Goal: Task Accomplishment & Management: Complete application form

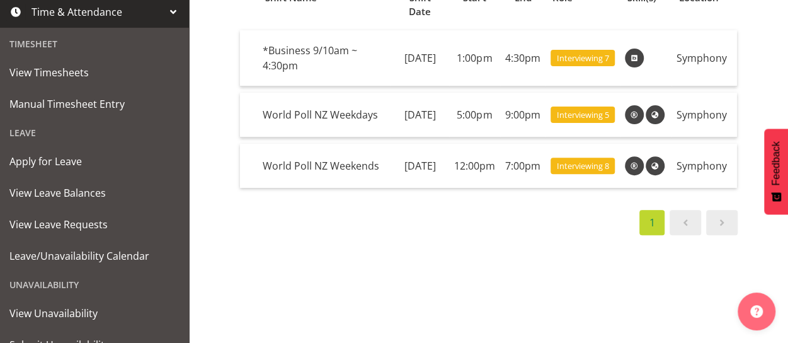
scroll to position [268, 0]
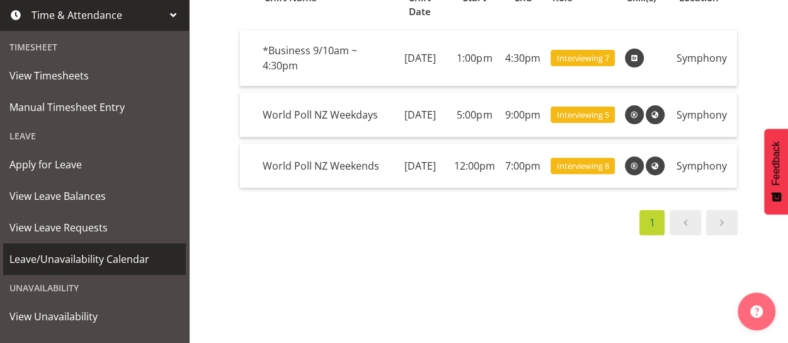
click at [99, 258] on span "Leave/Unavailability Calendar" at bounding box center [94, 258] width 170 height 19
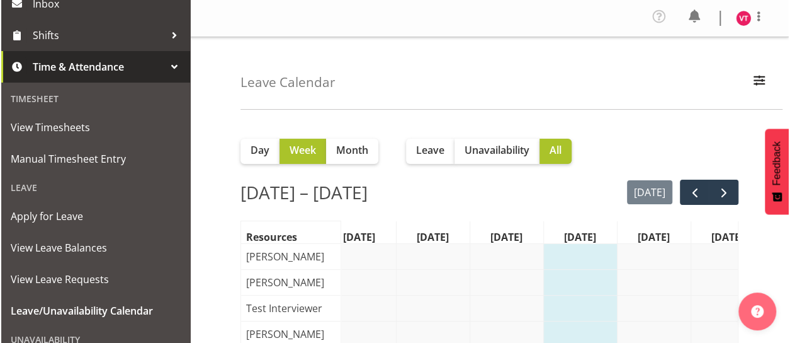
scroll to position [227, 0]
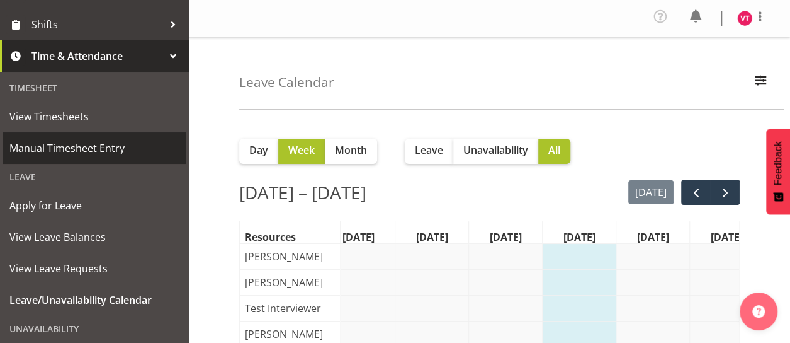
click at [62, 147] on span "Manual Timesheet Entry" at bounding box center [94, 148] width 170 height 19
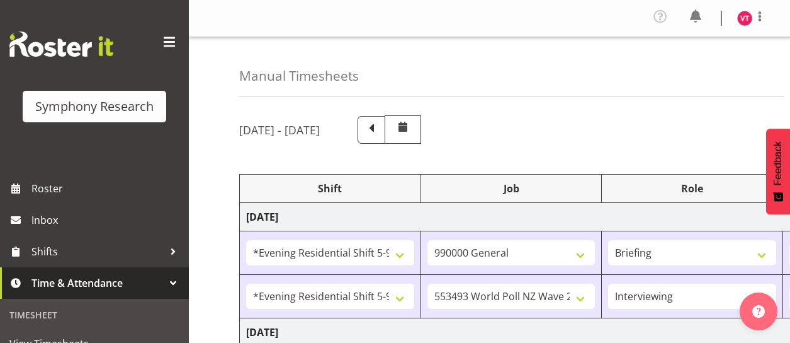
select select "48116"
select select "743"
select select "48116"
select select "10527"
select select "47"
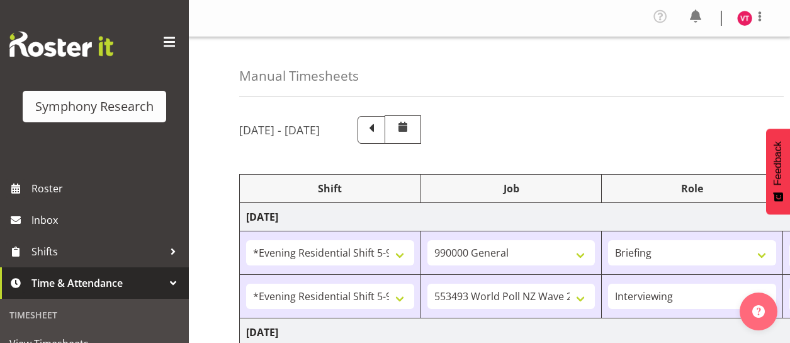
select select "48116"
select select "10527"
select select "47"
select select "26078"
select select "10527"
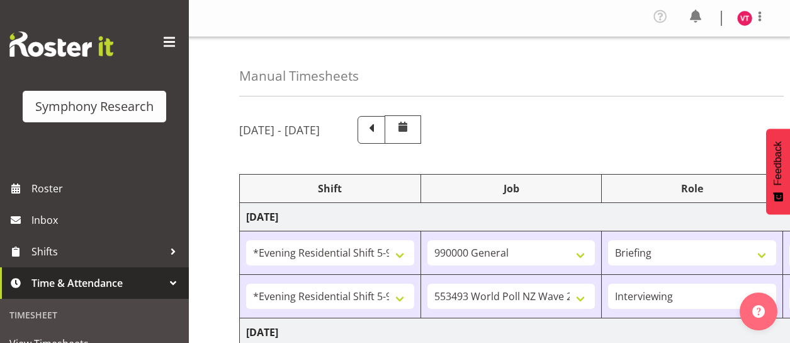
select select "47"
select select "48116"
select select "10527"
select select "47"
select select "10527"
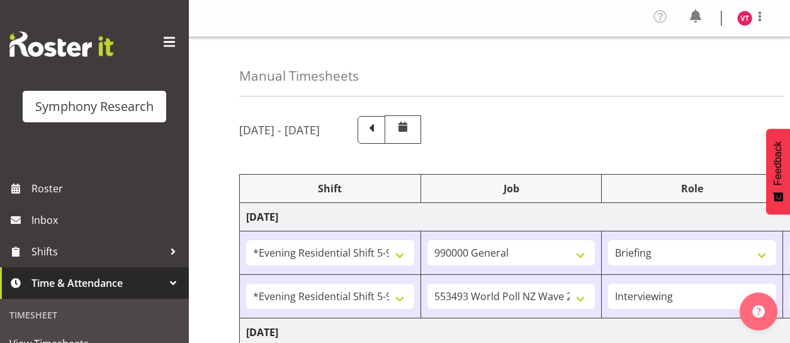
select select "47"
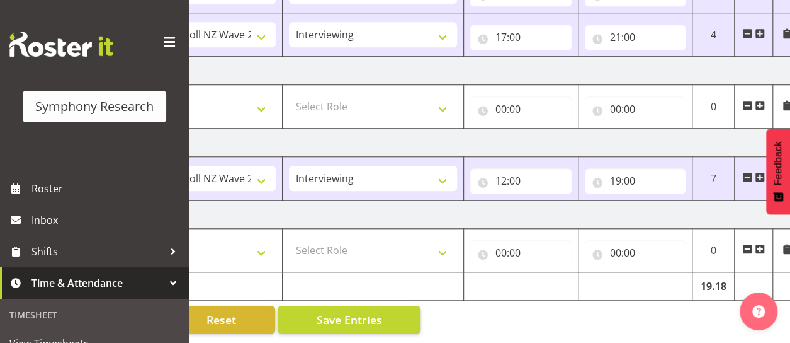
scroll to position [0, 331]
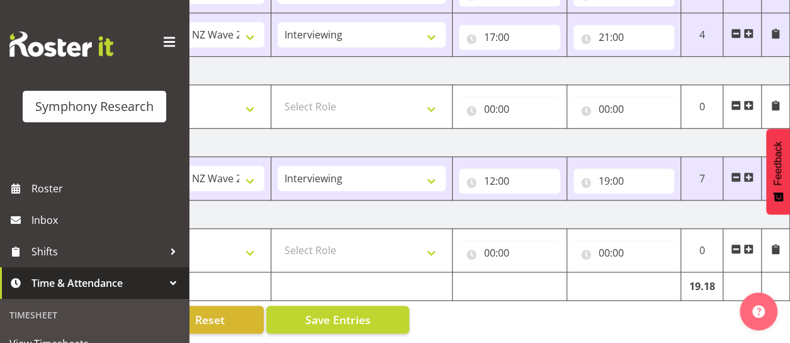
click at [749, 28] on span at bounding box center [749, 33] width 10 height 10
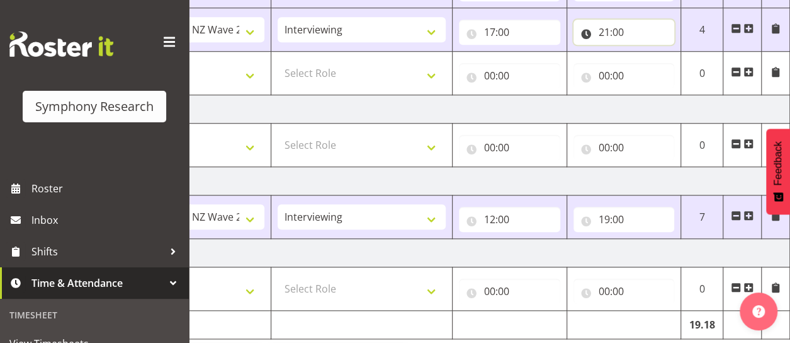
click at [613, 28] on input "21:00" at bounding box center [624, 32] width 101 height 25
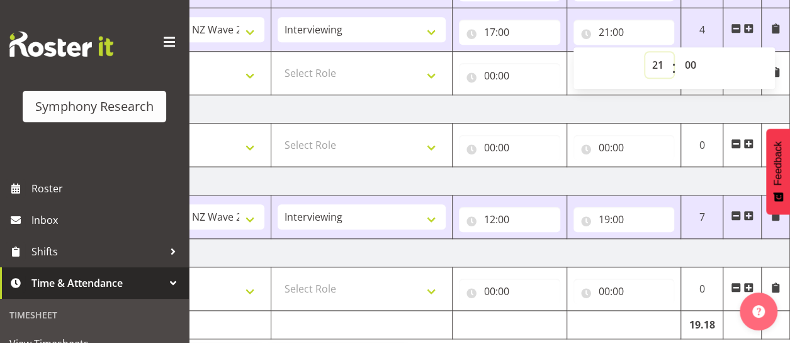
click at [659, 64] on select "00 01 02 03 04 05 06 07 08 09 10 11 12 13 14 15 16 17 18 19 20 21 22 23" at bounding box center [659, 64] width 28 height 25
select select "17"
click at [645, 52] on select "00 01 02 03 04 05 06 07 08 09 10 11 12 13 14 15 16 17 18 19 20 21 22 23" at bounding box center [659, 64] width 28 height 25
type input "17:00"
click at [690, 66] on select "00 01 02 03 04 05 06 07 08 09 10 11 12 13 14 15 16 17 18 19 20 21 22 23 24 25 2…" at bounding box center [692, 64] width 28 height 25
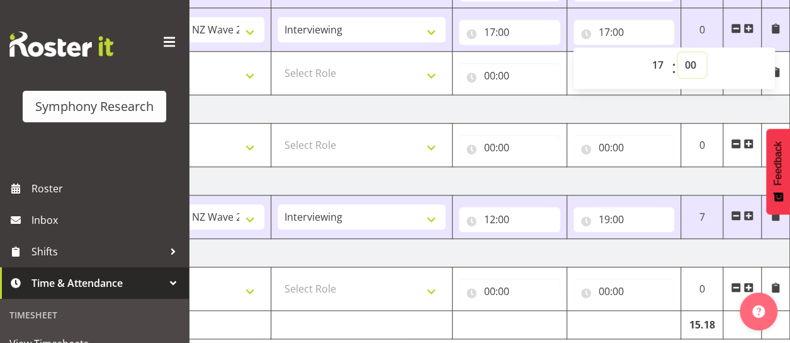
select select "43"
click at [678, 52] on select "00 01 02 03 04 05 06 07 08 09 10 11 12 13 14 15 16 17 18 19 20 21 22 23 24 25 2…" at bounding box center [692, 64] width 28 height 25
type input "17:43"
click at [501, 70] on input "00:00" at bounding box center [509, 75] width 101 height 25
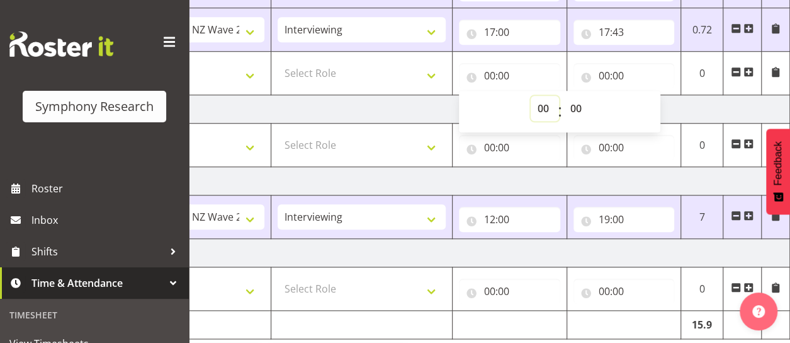
click at [549, 104] on select "00 01 02 03 04 05 06 07 08 09 10 11 12 13 14 15 16 17 18 19 20 21 22 23" at bounding box center [545, 108] width 28 height 25
select select "17"
click at [531, 96] on select "00 01 02 03 04 05 06 07 08 09 10 11 12 13 14 15 16 17 18 19 20 21 22 23" at bounding box center [545, 108] width 28 height 25
type input "17:00"
click at [577, 106] on select "00 01 02 03 04 05 06 07 08 09 10 11 12 13 14 15 16 17 18 19 20 21 22 23 24 25 2…" at bounding box center [578, 108] width 28 height 25
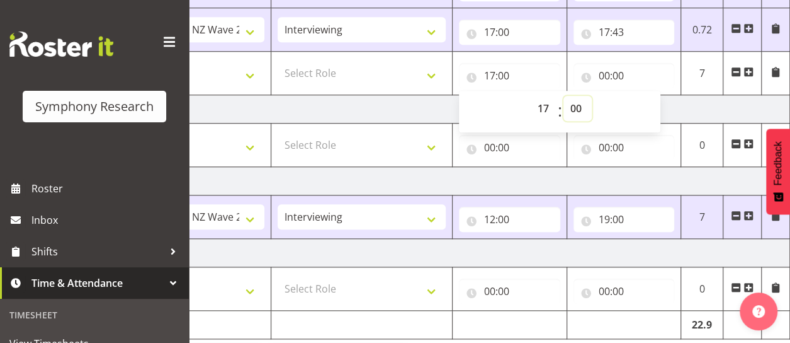
select select "45"
click at [564, 96] on select "00 01 02 03 04 05 06 07 08 09 10 11 12 13 14 15 16 17 18 19 20 21 22 23 24 25 2…" at bounding box center [578, 108] width 28 height 25
type input "17:45"
click at [625, 34] on input "17:43" at bounding box center [624, 32] width 101 height 25
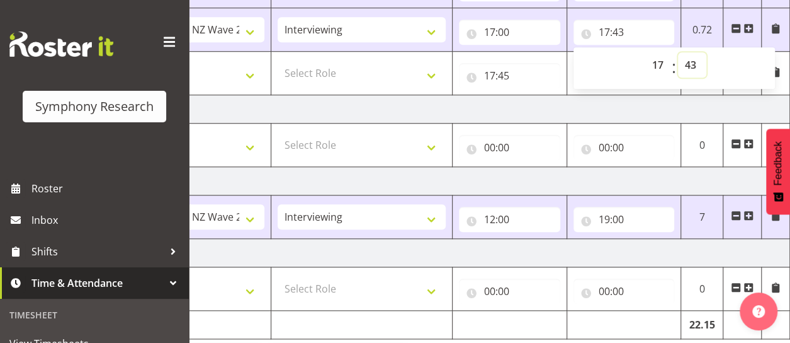
click at [686, 64] on select "00 01 02 03 04 05 06 07 08 09 10 11 12 13 14 15 16 17 18 19 20 21 22 23 24 25 2…" at bounding box center [692, 64] width 28 height 25
select select "45"
click at [678, 52] on select "00 01 02 03 04 05 06 07 08 09 10 11 12 13 14 15 16 17 18 19 20 21 22 23 24 25 2…" at bounding box center [692, 64] width 28 height 25
type input "17:45"
click at [407, 27] on select "Briefing Interviewing" at bounding box center [362, 29] width 168 height 25
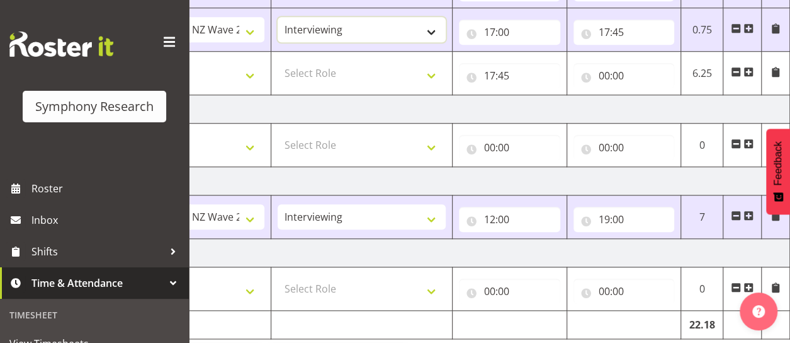
select select "297"
click at [278, 17] on select "Briefing Interviewing" at bounding box center [362, 29] width 168 height 25
click at [245, 28] on select "550060 IF Admin 553492 World Poll Aus Wave 2 Main 2025 553493 World Poll NZ Wav…" at bounding box center [181, 29] width 168 height 25
select select "10499"
click at [97, 17] on select "550060 IF Admin 553492 World Poll Aus Wave 2 Main 2025 553493 World Poll NZ Wav…" at bounding box center [181, 29] width 168 height 25
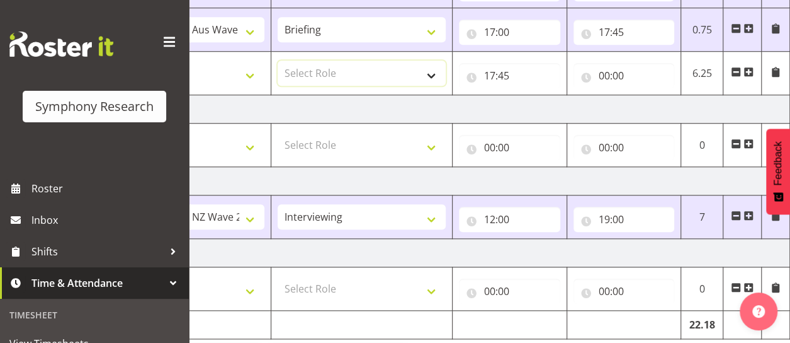
click at [372, 70] on select "Select Role Briefing Interviewing" at bounding box center [362, 72] width 168 height 25
select select "47"
click at [278, 60] on select "Select Role Briefing Interviewing" at bounding box center [362, 72] width 168 height 25
click at [247, 71] on select "Select Job 550060 IF Admin 553492 World Poll Aus Wave 2 Main 2025 553493 World …" at bounding box center [181, 72] width 168 height 25
select select "10527"
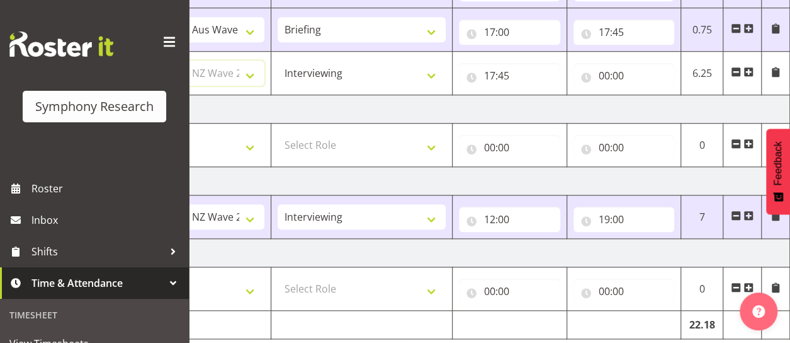
click at [97, 60] on select "Select Job 550060 IF Admin 553492 World Poll Aus Wave 2 Main 2025 553493 World …" at bounding box center [181, 72] width 168 height 25
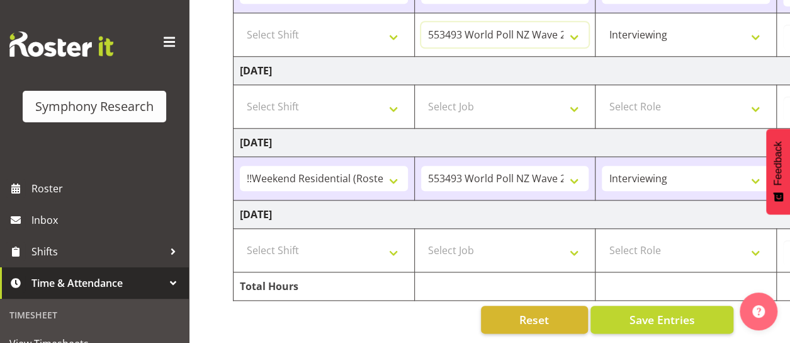
scroll to position [0, 0]
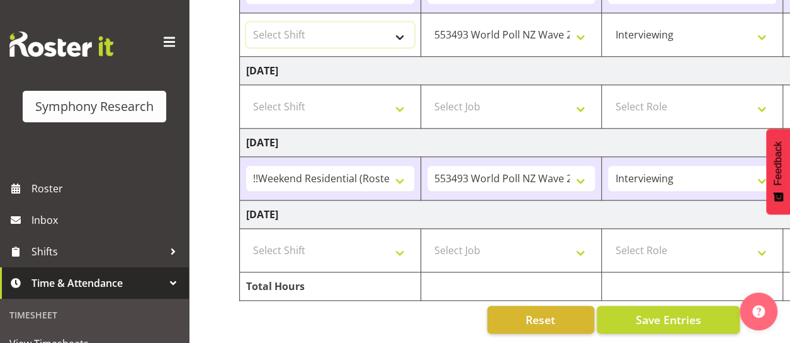
click at [375, 31] on select "Select Shift !!Weekend Residential (Roster IT Shift Label) *Business 9/10am ~ 4…" at bounding box center [330, 34] width 168 height 25
select select "48116"
click at [246, 22] on select "Select Shift !!Weekend Residential (Roster IT Shift Label) *Business 9/10am ~ 4…" at bounding box center [330, 34] width 168 height 25
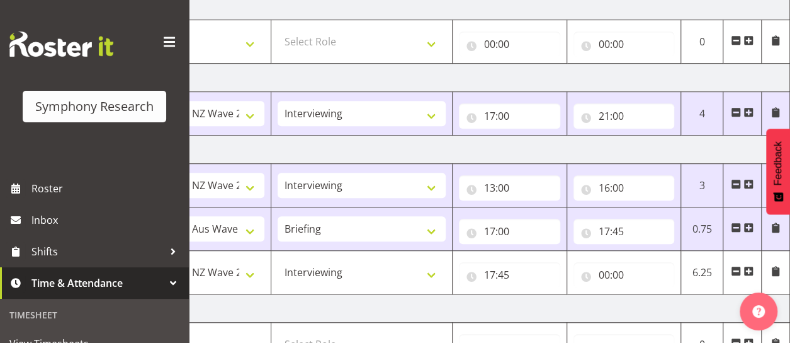
scroll to position [321, 0]
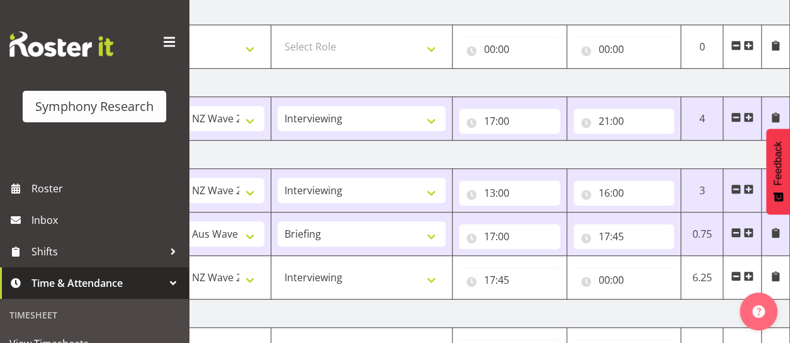
click at [746, 187] on span at bounding box center [749, 189] width 10 height 10
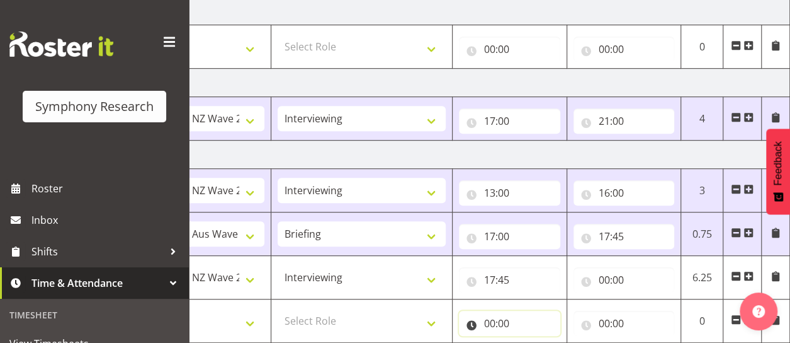
click at [493, 322] on input "00:00" at bounding box center [509, 322] width 101 height 25
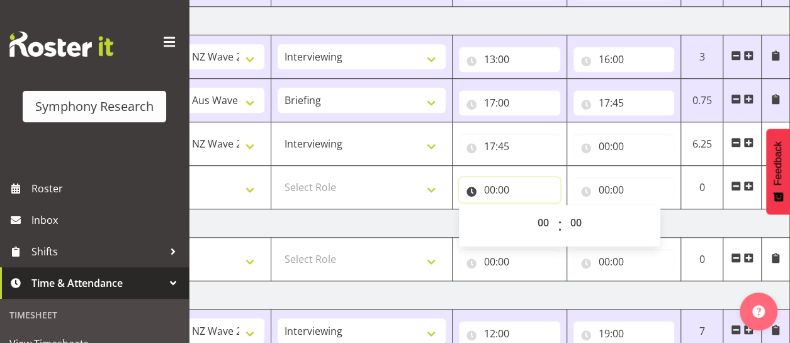
scroll to position [453, 0]
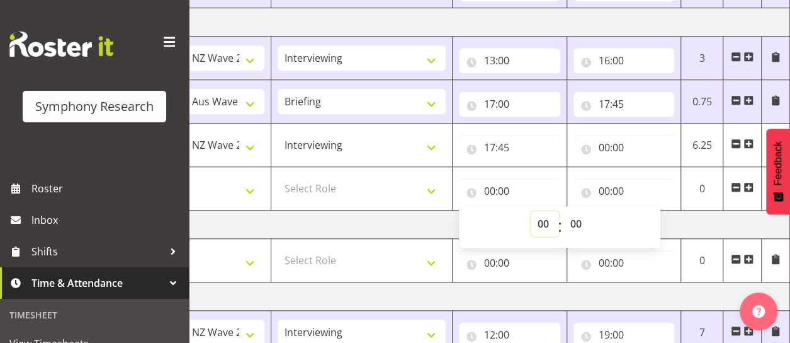
click at [545, 219] on select "00 01 02 03 04 05 06 07 08 09 10 11 12 13 14 15 16 17 18 19 20 21 22 23" at bounding box center [545, 223] width 28 height 25
select select "15"
click at [531, 211] on select "00 01 02 03 04 05 06 07 08 09 10 11 12 13 14 15 16 17 18 19 20 21 22 23" at bounding box center [545, 223] width 28 height 25
type input "15:00"
click at [576, 223] on select "00 01 02 03 04 05 06 07 08 09 10 11 12 13 14 15 16 17 18 19 20 21 22 23 24 25 2…" at bounding box center [578, 223] width 28 height 25
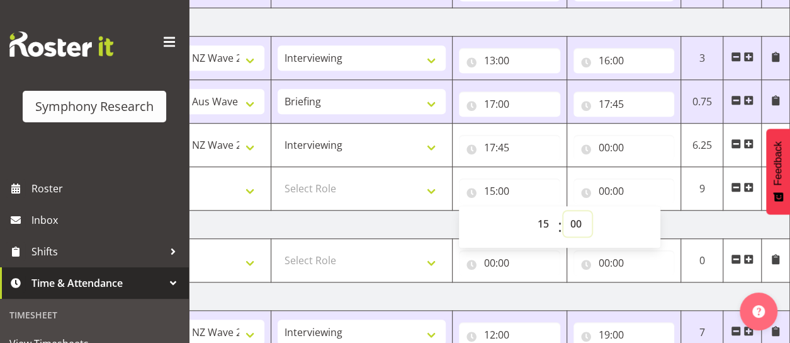
select select "30"
click at [564, 211] on select "00 01 02 03 04 05 06 07 08 09 10 11 12 13 14 15 16 17 18 19 20 21 22 23 24 25 2…" at bounding box center [578, 223] width 28 height 25
type input "15:30"
click at [622, 186] on input "00:00" at bounding box center [624, 190] width 101 height 25
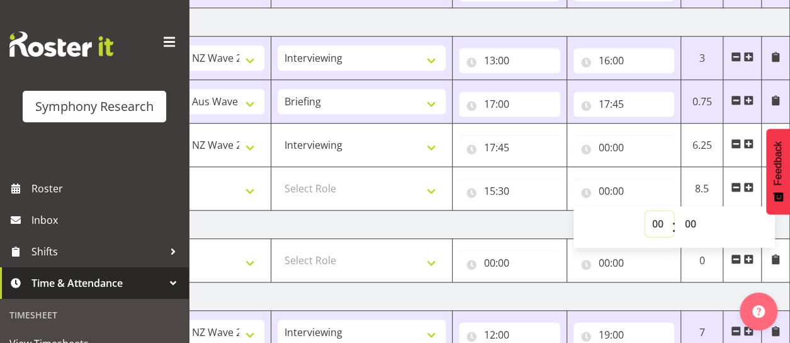
click at [660, 224] on select "00 01 02 03 04 05 06 07 08 09 10 11 12 13 14 15 16 17 18 19 20 21 22 23" at bounding box center [659, 223] width 28 height 25
select select "15"
click at [645, 211] on select "00 01 02 03 04 05 06 07 08 09 10 11 12 13 14 15 16 17 18 19 20 21 22 23" at bounding box center [659, 223] width 28 height 25
type input "15:00"
click at [661, 219] on select "00 01 02 03 04 05 06 07 08 09 10 11 12 13 14 15 16 17 18 19 20 21 22 23" at bounding box center [659, 223] width 28 height 25
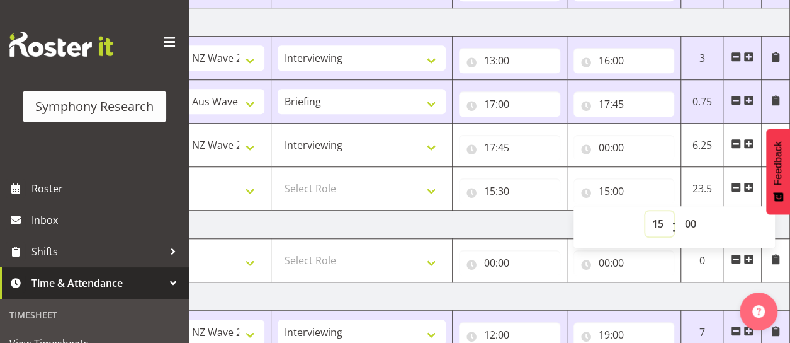
select select "16"
click at [645, 211] on select "00 01 02 03 04 05 06 07 08 09 10 11 12 13 14 15 16 17 18 19 20 21 22 23" at bounding box center [659, 223] width 28 height 25
type input "16:00"
click at [345, 185] on select "Select Role Briefing Interviewing" at bounding box center [362, 188] width 168 height 25
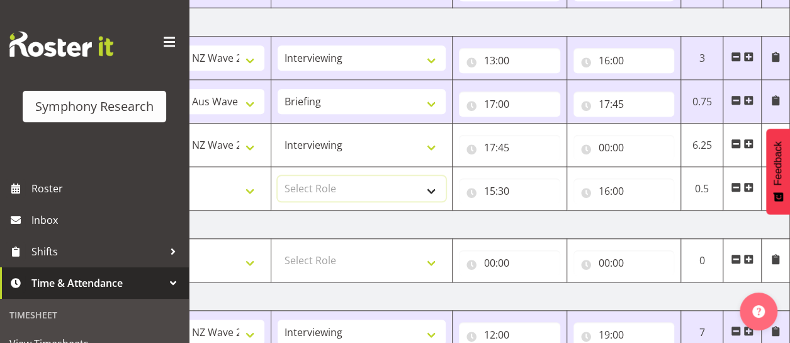
select select "297"
click at [278, 176] on select "Select Role Briefing Interviewing" at bounding box center [362, 188] width 168 height 25
click at [234, 184] on select "Select Job 550060 IF Admin 553492 World Poll Aus Wave 2 Main 2025 553493 World …" at bounding box center [181, 188] width 168 height 25
select select "10499"
click at [97, 176] on select "Select Job 550060 IF Admin 553492 World Poll Aus Wave 2 Main 2025 553493 World …" at bounding box center [181, 188] width 168 height 25
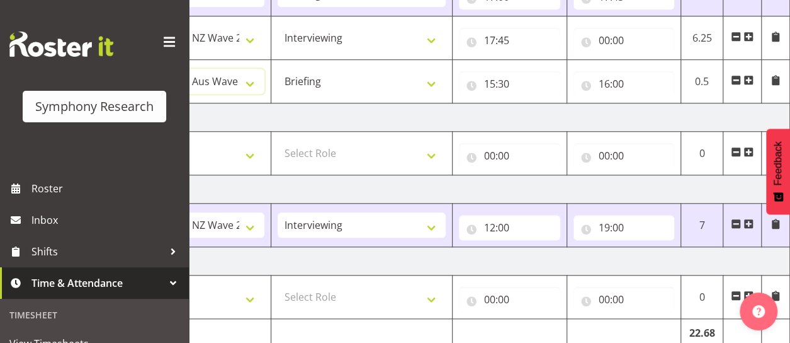
scroll to position [611, 0]
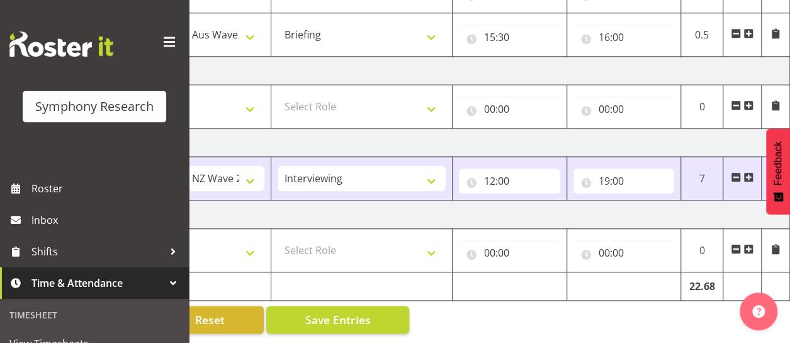
drag, startPoint x: 676, startPoint y: 332, endPoint x: 480, endPoint y: 336, distance: 195.9
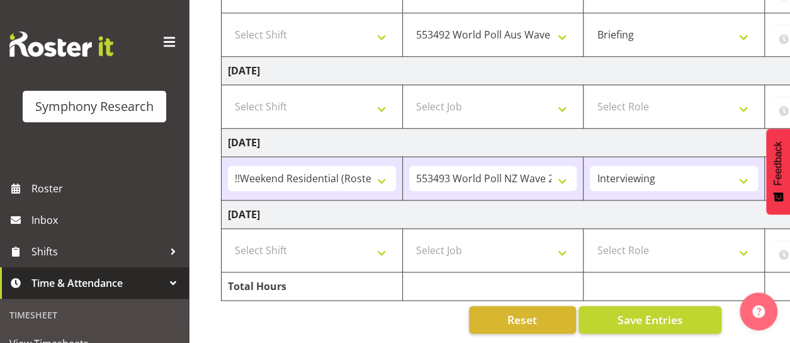
scroll to position [0, 0]
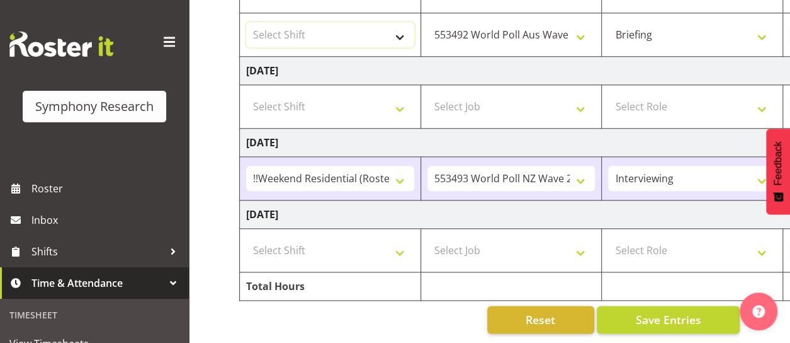
click at [307, 23] on select "Select Shift !!Weekend Residential (Roster IT Shift Label) *Business 9/10am ~ 4…" at bounding box center [330, 34] width 168 height 25
click at [246, 22] on select "Select Shift !!Weekend Residential (Roster IT Shift Label) *Business 9/10am ~ 4…" at bounding box center [330, 34] width 168 height 25
click at [373, 27] on select "!!Weekend Residential (Roster IT Shift Label) *Business 9/10am ~ 4:30pm *Busine…" at bounding box center [330, 34] width 168 height 25
select select "26078"
click at [246, 22] on select "!!Weekend Residential (Roster IT Shift Label) *Business 9/10am ~ 4:30pm *Busine…" at bounding box center [330, 34] width 168 height 25
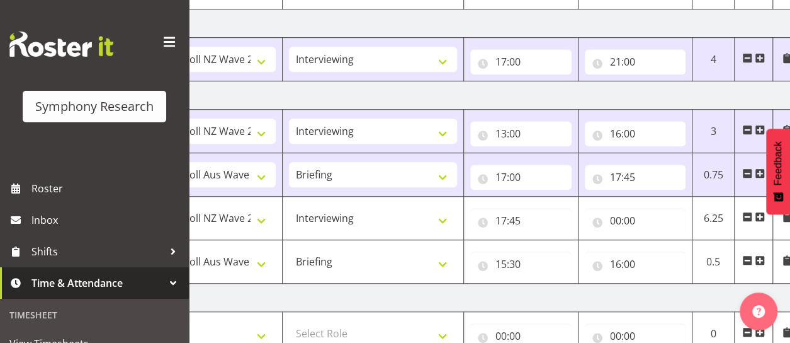
scroll to position [385, 0]
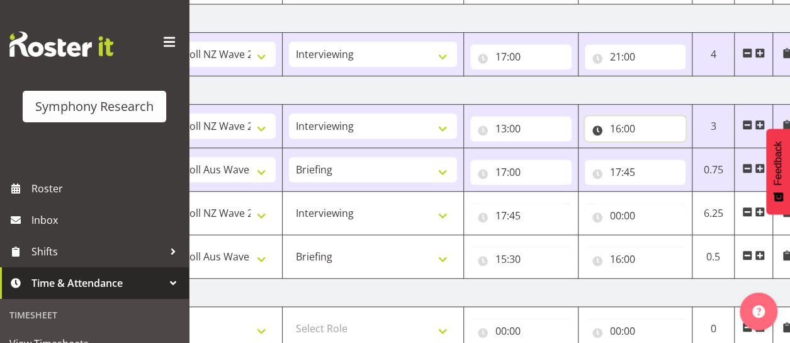
click at [623, 124] on input "16:00" at bounding box center [635, 128] width 101 height 25
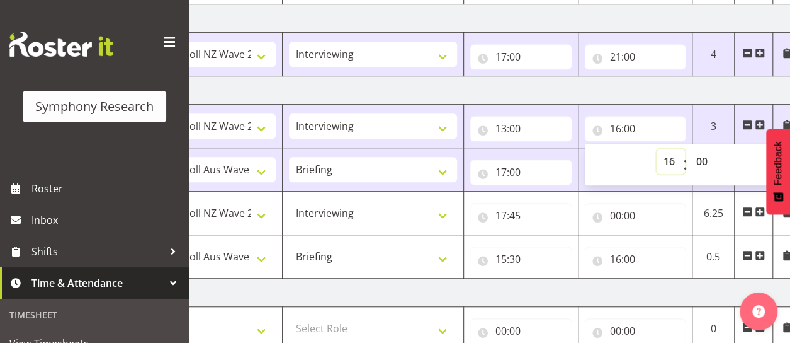
click at [672, 161] on select "00 01 02 03 04 05 06 07 08 09 10 11 12 13 14 15 16 17 18 19 20 21 22 23" at bounding box center [671, 161] width 28 height 25
select select "15"
click at [657, 149] on select "00 01 02 03 04 05 06 07 08 09 10 11 12 13 14 15 16 17 18 19 20 21 22 23" at bounding box center [671, 161] width 28 height 25
type input "15:00"
click at [703, 159] on select "00 01 02 03 04 05 06 07 08 09 10 11 12 13 14 15 16 17 18 19 20 21 22 23 24 25 2…" at bounding box center [703, 161] width 28 height 25
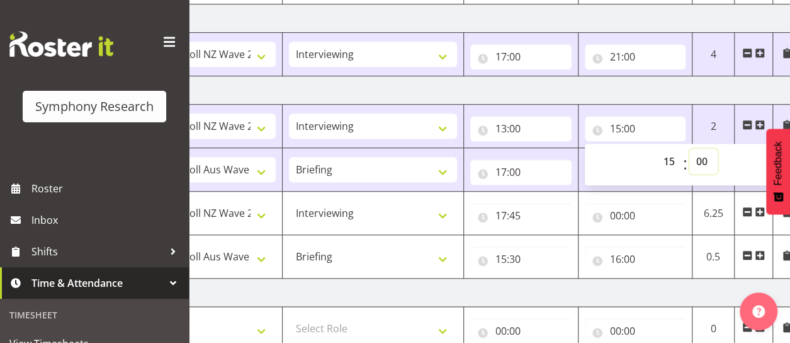
select select "30"
click at [689, 149] on select "00 01 02 03 04 05 06 07 08 09 10 11 12 13 14 15 16 17 18 19 20 21 22 23 24 25 2…" at bounding box center [703, 161] width 28 height 25
type input "15:30"
click at [589, 93] on td "Thursday 28th August 2025" at bounding box center [361, 90] width 881 height 28
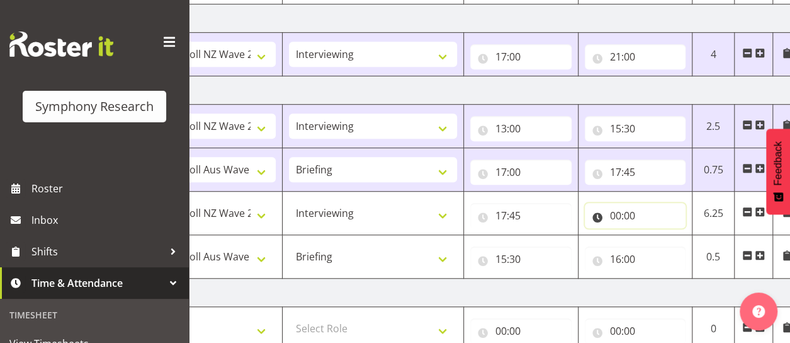
click at [621, 212] on input "00:00" at bounding box center [635, 215] width 101 height 25
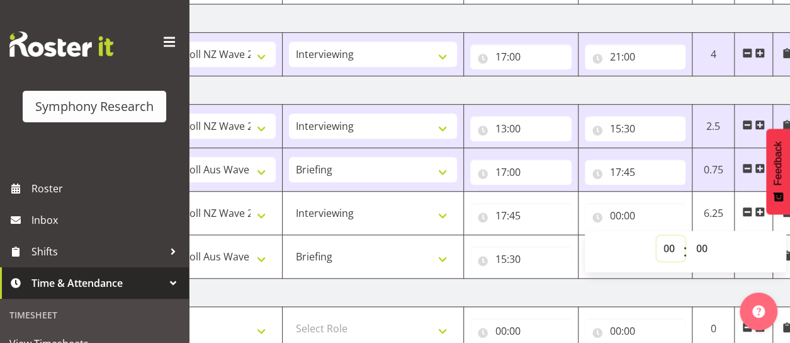
click at [666, 241] on select "00 01 02 03 04 05 06 07 08 09 10 11 12 13 14 15 16 17 18 19 20 21 22 23" at bounding box center [671, 248] width 28 height 25
select select "21"
click at [657, 236] on select "00 01 02 03 04 05 06 07 08 09 10 11 12 13 14 15 16 17 18 19 20 21 22 23" at bounding box center [671, 248] width 28 height 25
type input "21:00"
click at [479, 282] on td "Friday 29th August 2025" at bounding box center [361, 292] width 881 height 28
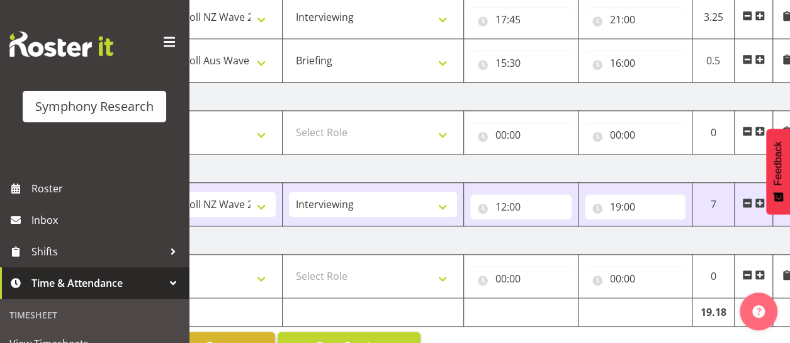
scroll to position [611, 0]
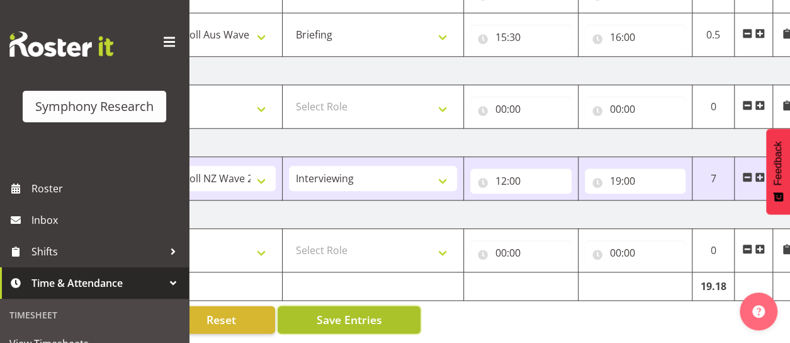
click at [334, 311] on span "Save Entries" at bounding box center [348, 319] width 65 height 16
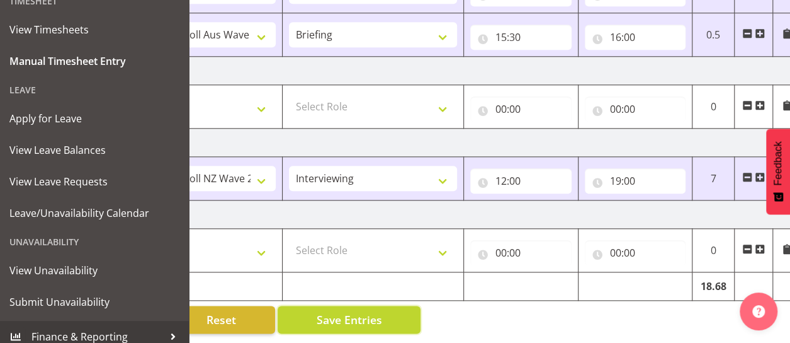
scroll to position [323, 0]
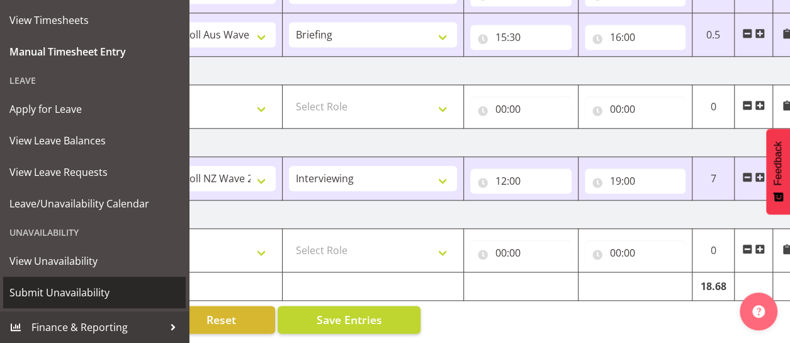
click at [106, 293] on span "Submit Unavailability" at bounding box center [94, 292] width 170 height 19
